Goal: Transaction & Acquisition: Download file/media

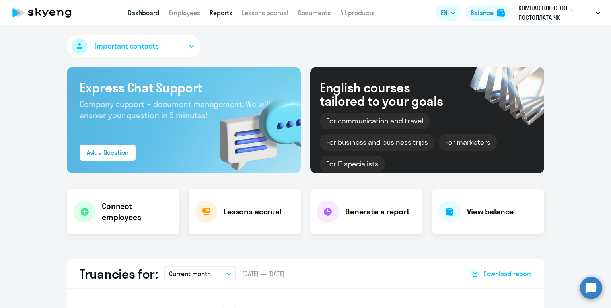
click at [218, 17] on link "Reports" at bounding box center [221, 13] width 23 height 8
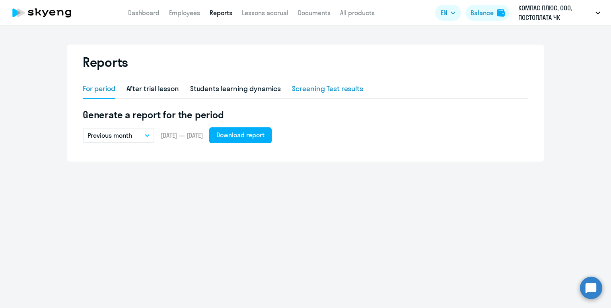
click at [328, 89] on div "Screening Test results" at bounding box center [327, 89] width 71 height 10
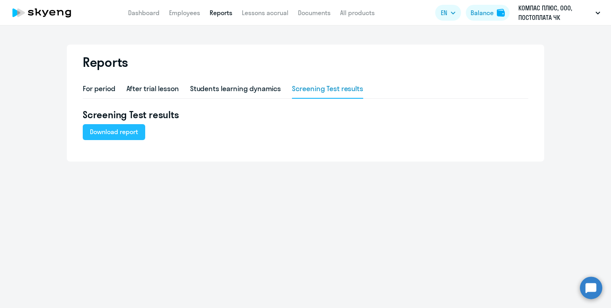
click at [121, 134] on div "Download report" at bounding box center [114, 132] width 48 height 10
